Goal: Information Seeking & Learning: Learn about a topic

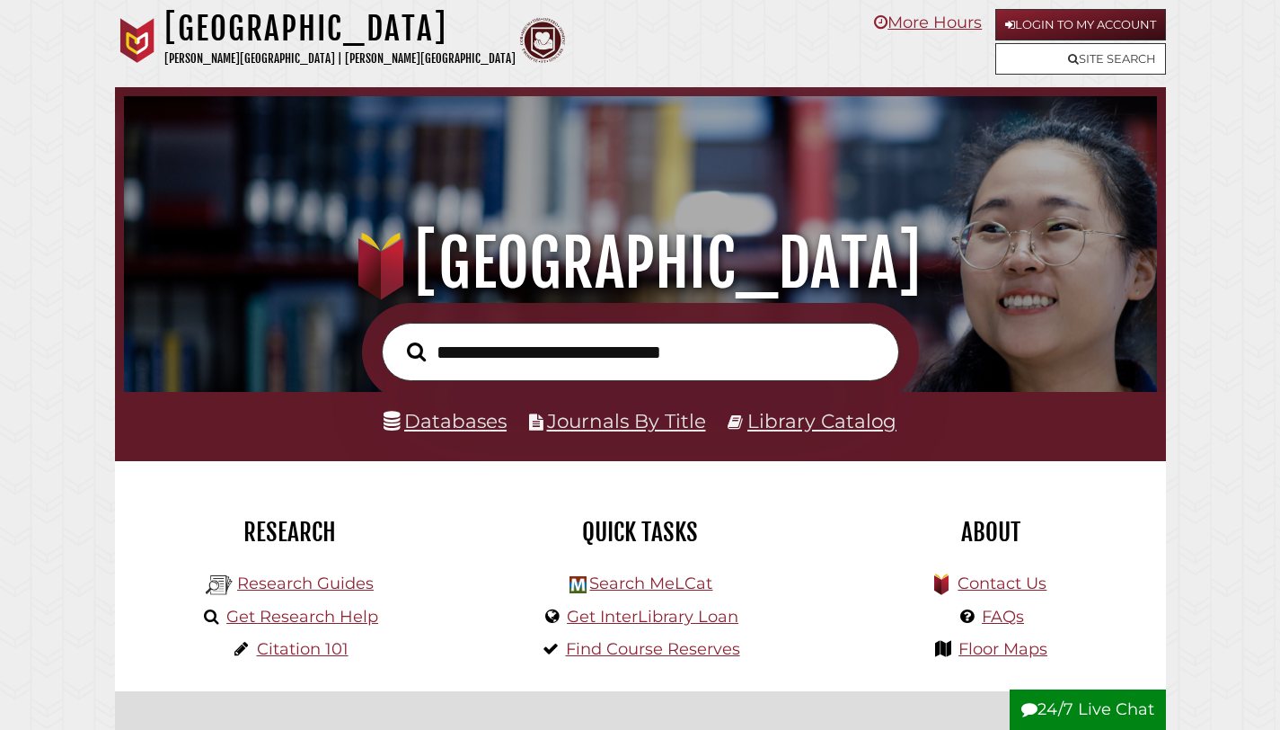
scroll to position [341, 1024]
click at [479, 432] on link "Databases" at bounding box center [445, 420] width 123 height 23
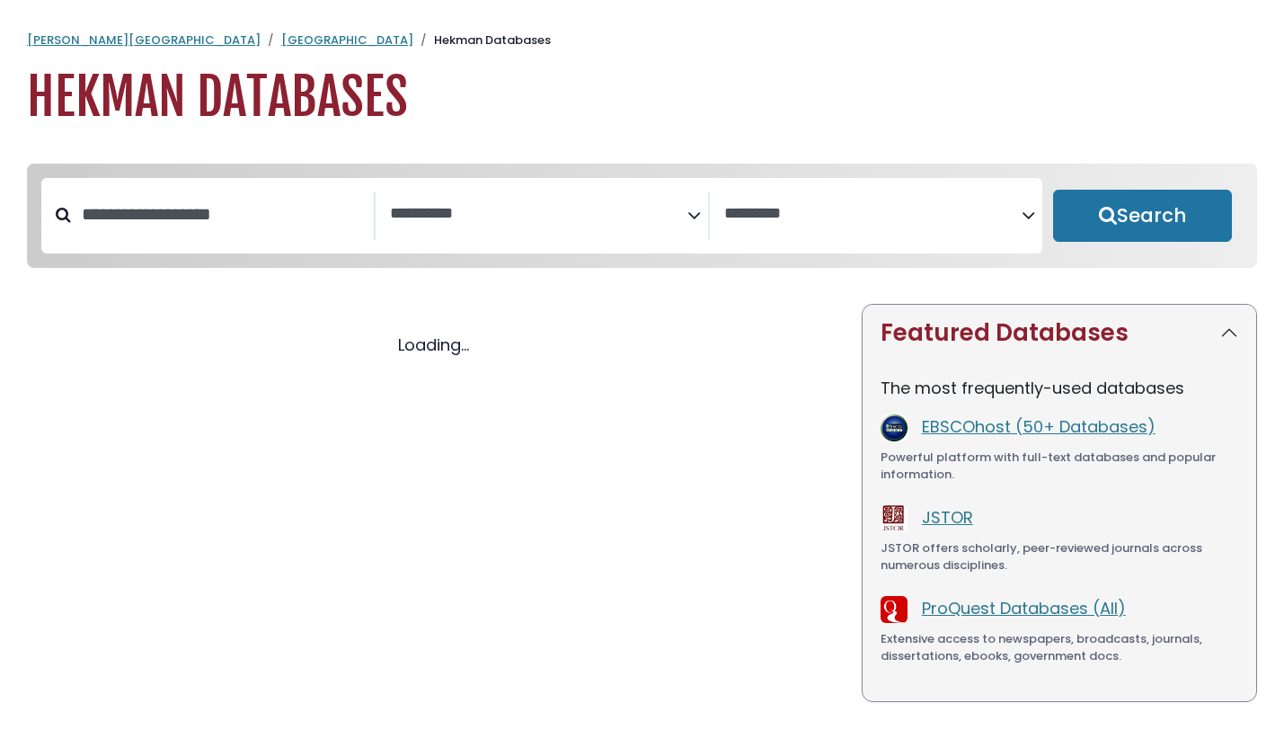
select select "Database Subject Filter"
select select "Database Vendors Filter"
select select "Database Subject Filter"
select select "Database Vendors Filter"
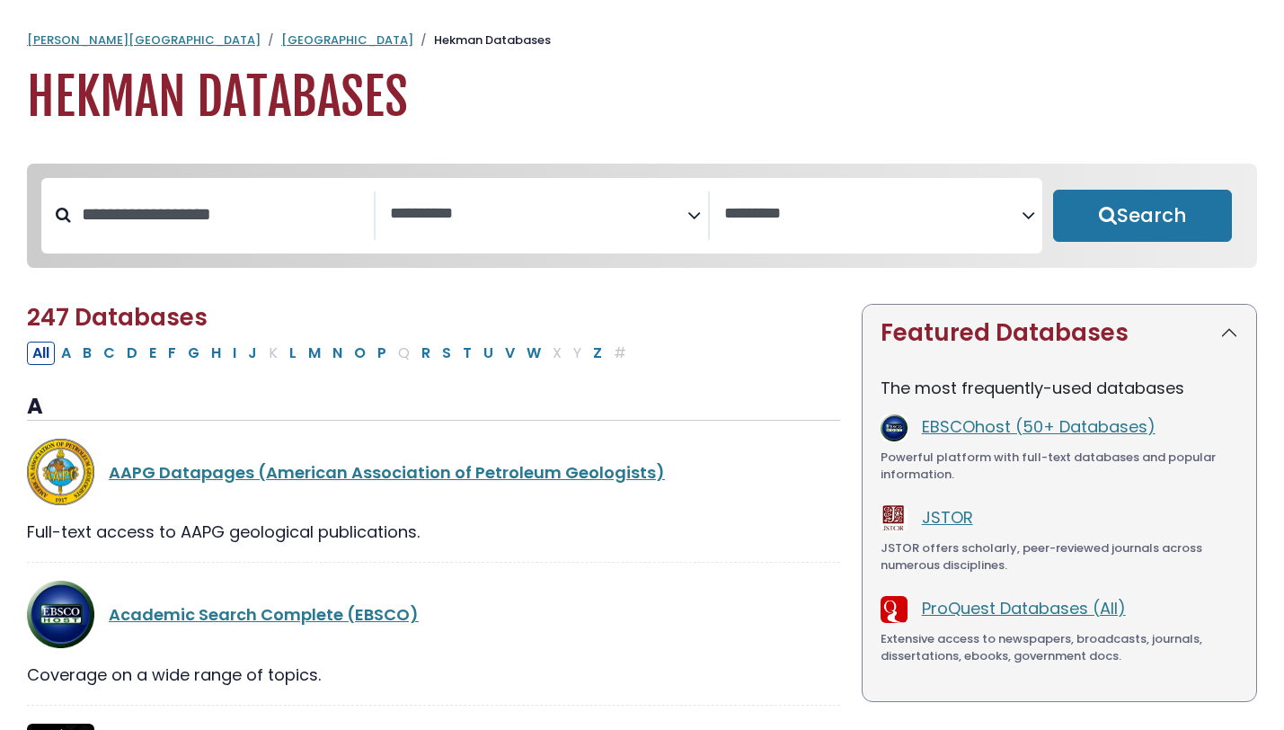
click at [643, 217] on textarea "Search" at bounding box center [538, 214] width 297 height 19
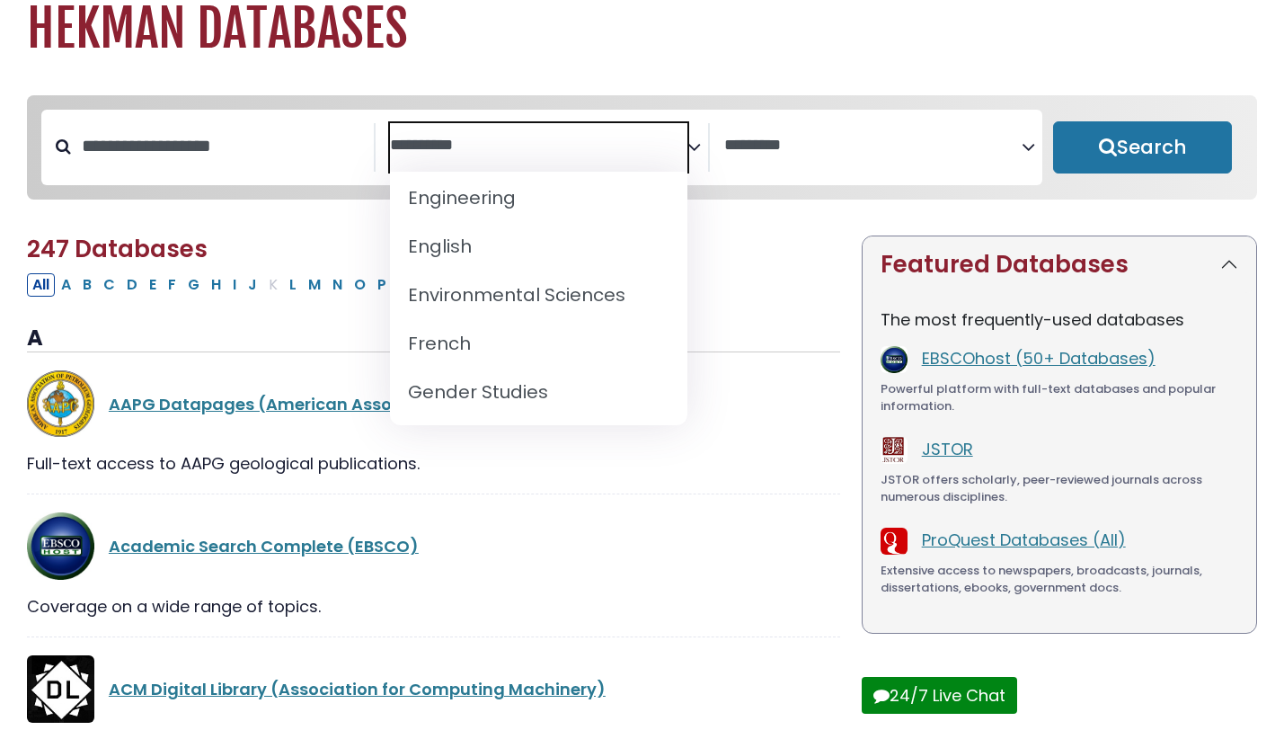
scroll to position [689, 0]
select select "*****"
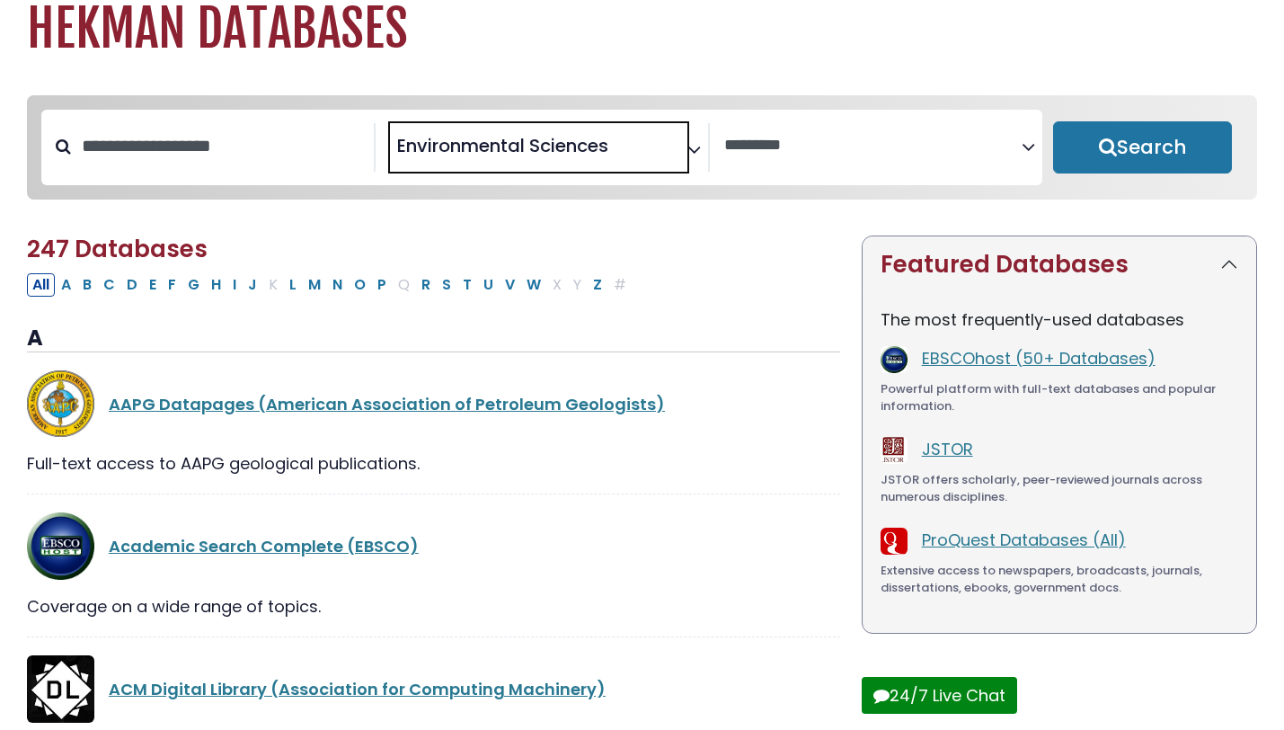
scroll to position [359, 0]
click at [1137, 143] on button "Search" at bounding box center [1142, 147] width 179 height 52
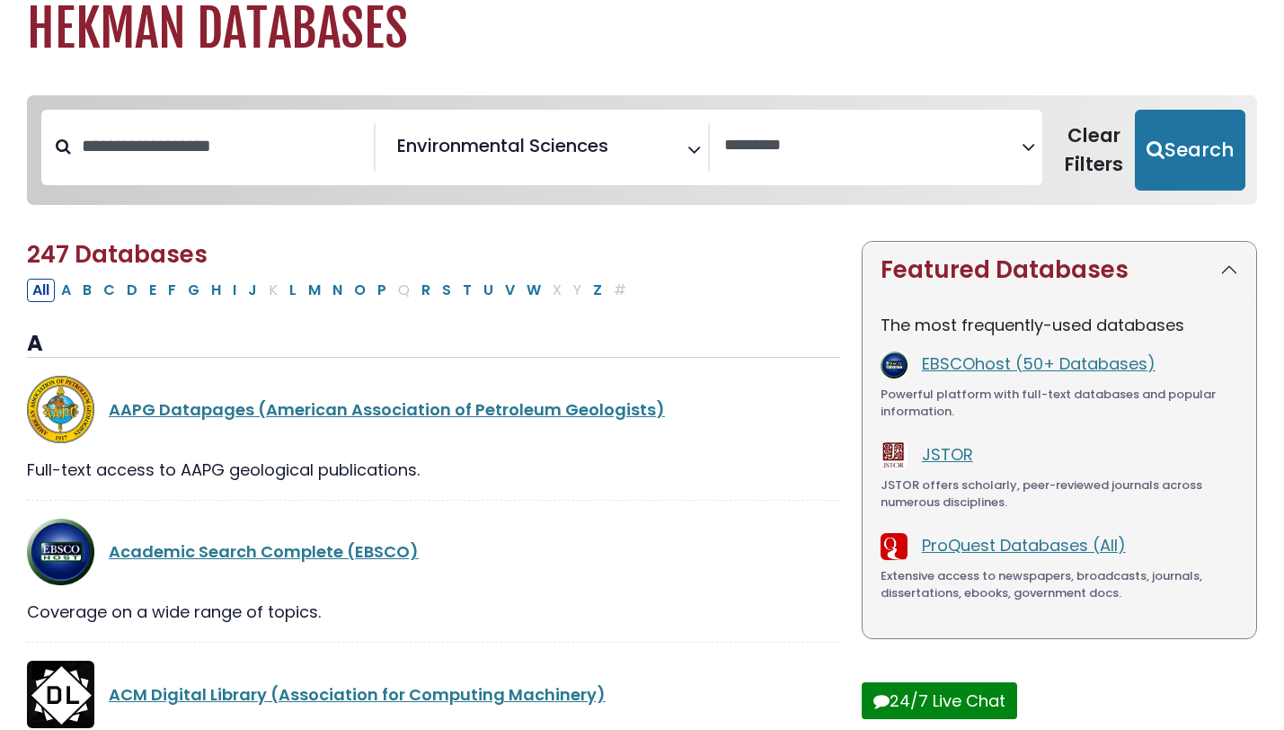
select select "Database Vendors Filter"
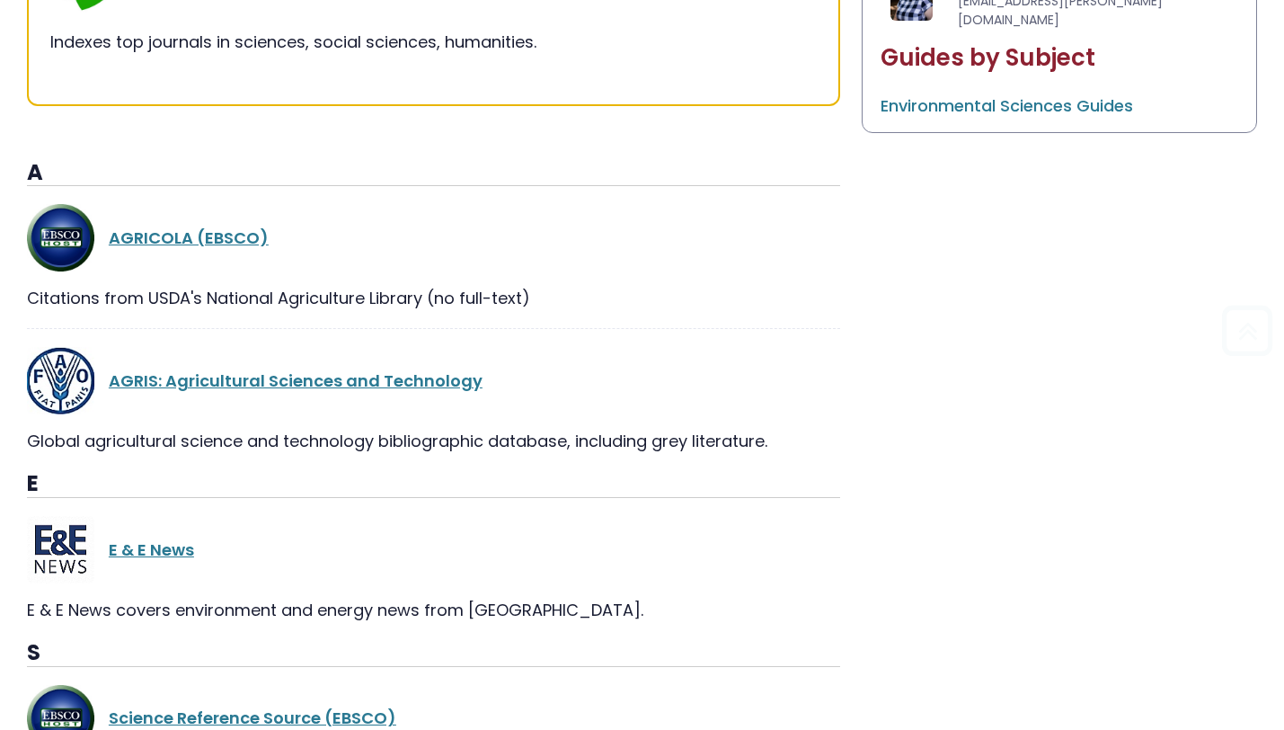
scroll to position [1168, 0]
